Goal: Task Accomplishment & Management: Use online tool/utility

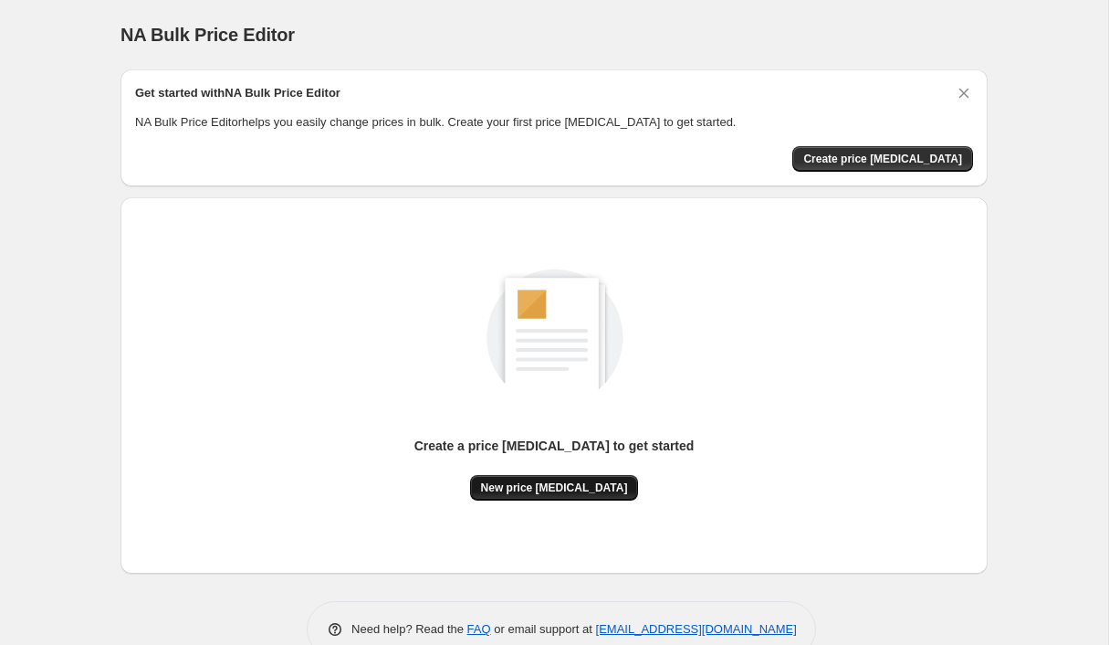
click at [555, 480] on span "New price [MEDICAL_DATA]" at bounding box center [554, 487] width 147 height 15
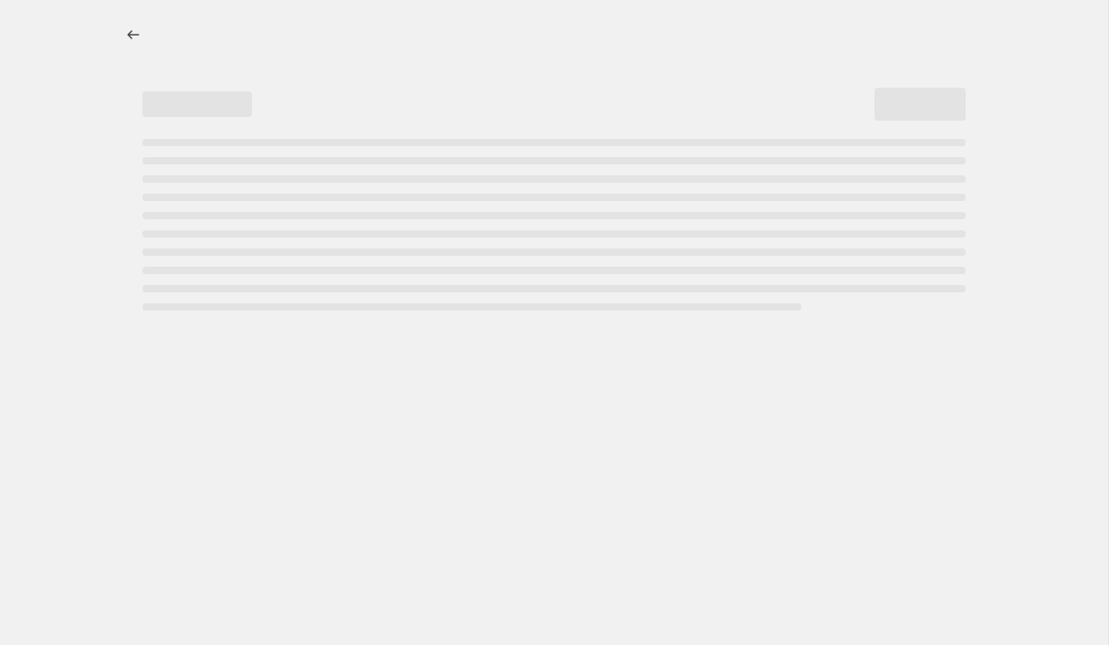
select select "percentage"
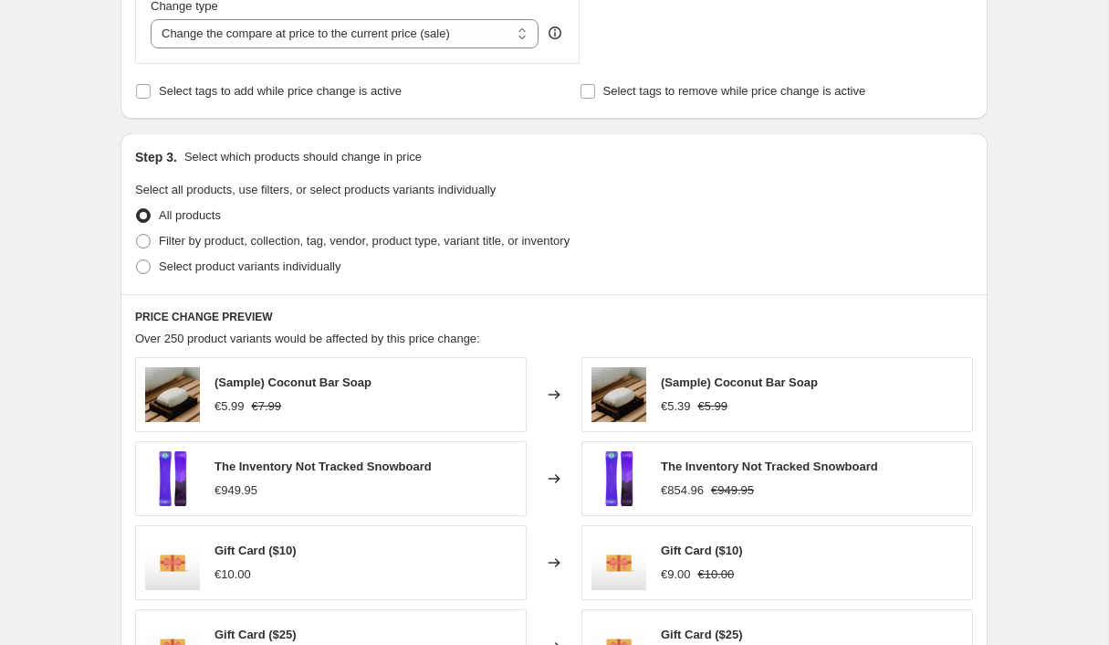
scroll to position [729, 0]
